Goal: Information Seeking & Learning: Learn about a topic

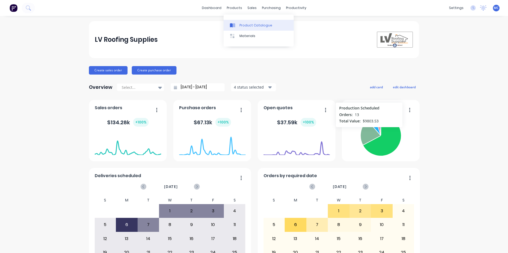
click at [242, 22] on link "Product Catalogue" at bounding box center [259, 25] width 70 height 11
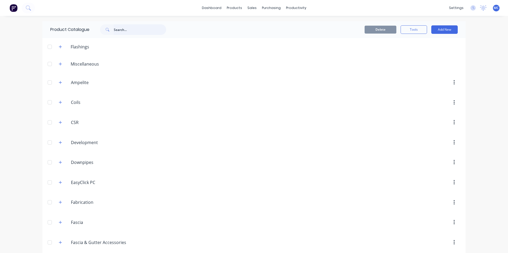
click at [128, 29] on input "text" at bounding box center [140, 29] width 52 height 11
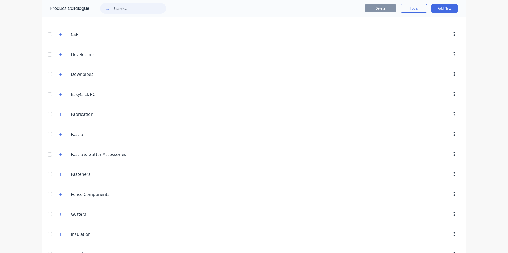
scroll to position [177, 0]
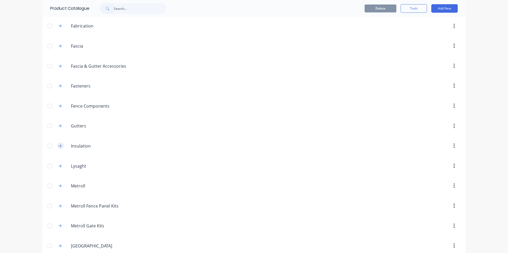
click at [59, 146] on icon "button" at bounding box center [60, 146] width 3 height 4
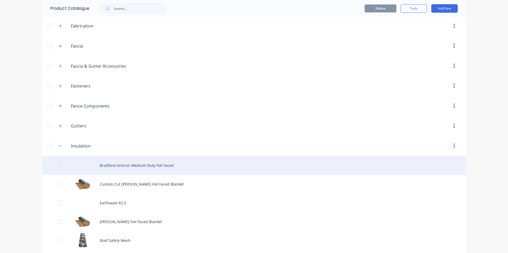
click at [155, 164] on div "Bradford Anticon Medium Duty Foil Faced" at bounding box center [254, 165] width 424 height 19
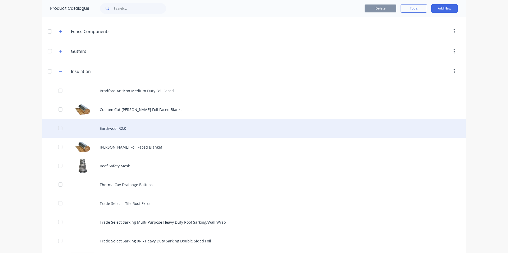
scroll to position [265, 0]
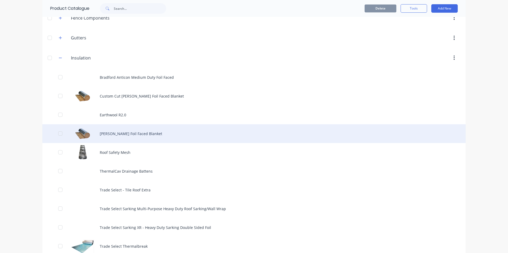
click at [132, 131] on div "[PERSON_NAME] Foil Faced Blanket" at bounding box center [254, 133] width 424 height 19
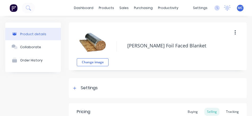
type textarea "x"
